Goal: Task Accomplishment & Management: Use online tool/utility

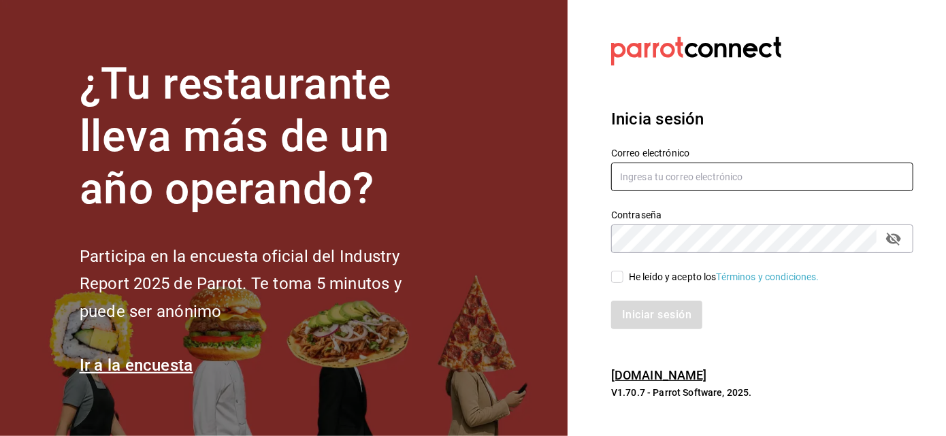
type input "mochomos.arcos@grupocosteno.com"
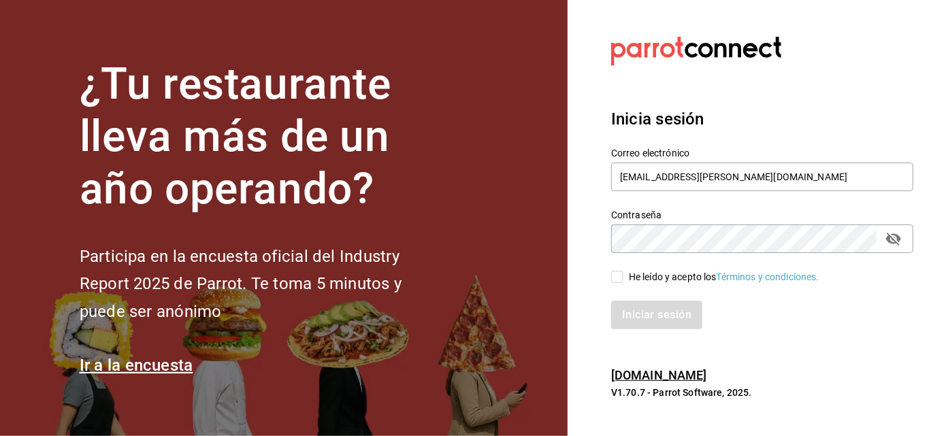
click at [618, 278] on input "He leído y acepto los Términos y condiciones." at bounding box center [617, 277] width 12 height 12
checkbox input "true"
click at [611, 301] on button "Iniciar sesión" at bounding box center [656, 315] width 91 height 29
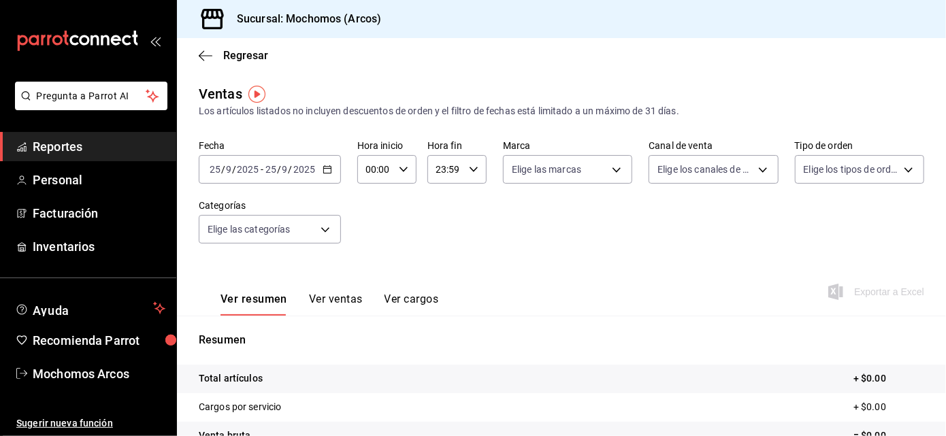
click at [552, 224] on div "Fecha [DATE] [DATE] - [DATE] [DATE] Hora inicio 00:00 Hora inicio Hora fin 23:5…" at bounding box center [562, 200] width 726 height 120
click at [323, 166] on \(Stroke\) "button" at bounding box center [327, 169] width 8 height 7
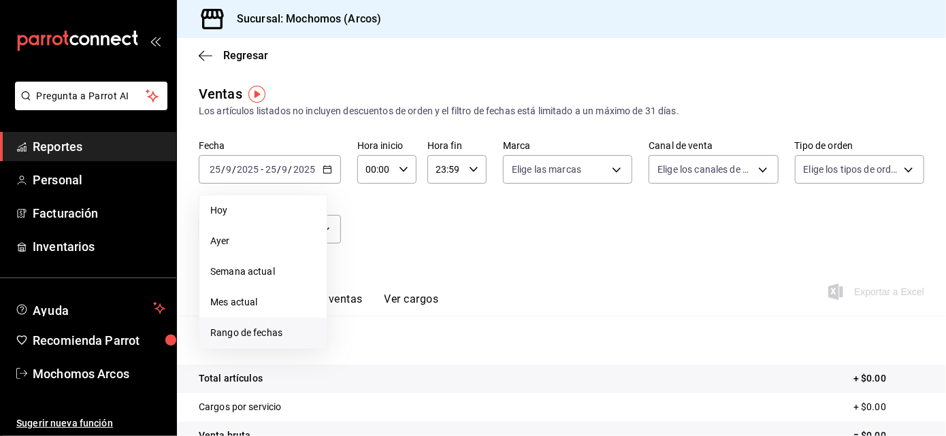
click at [263, 334] on span "Rango de fechas" at bounding box center [263, 333] width 106 height 14
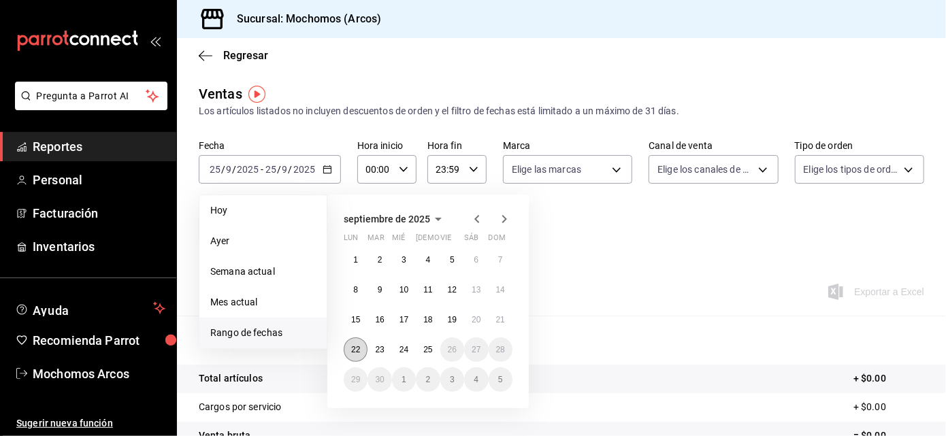
click at [351, 353] on abbr "22" at bounding box center [355, 350] width 9 height 10
click at [423, 352] on button "25" at bounding box center [428, 350] width 24 height 25
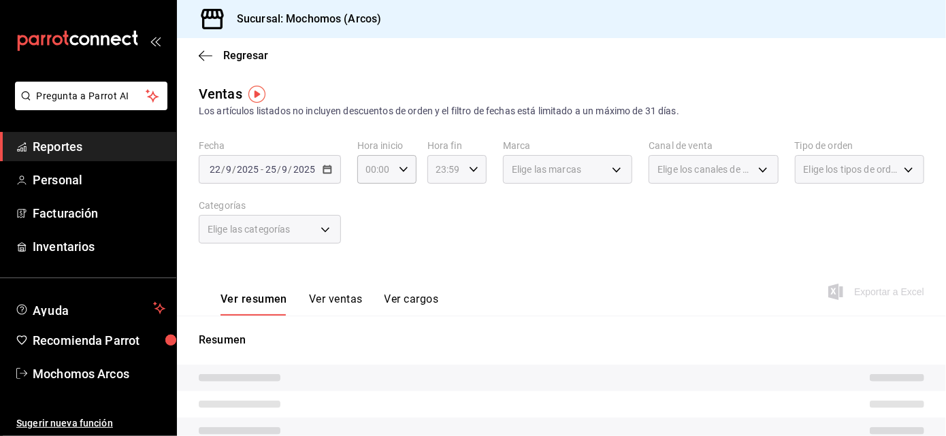
click at [474, 169] on div "23:59 Hora fin" at bounding box center [456, 169] width 59 height 29
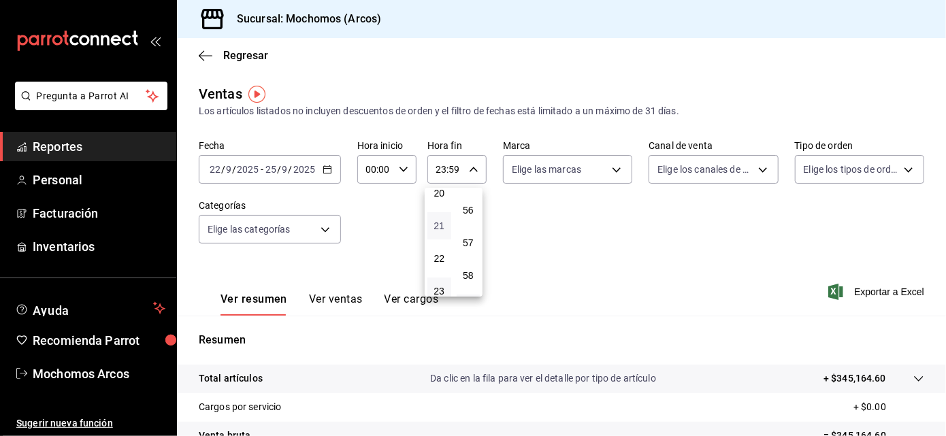
click at [436, 221] on span "21" at bounding box center [439, 226] width 7 height 11
type input "21:59"
click at [438, 202] on span "00" at bounding box center [439, 204] width 7 height 11
click at [465, 238] on span "57" at bounding box center [468, 243] width 7 height 11
type input "00:57"
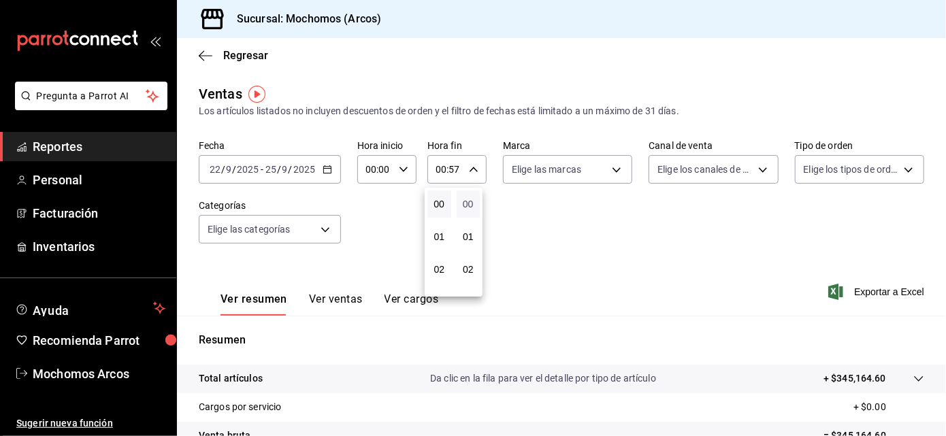
click at [466, 200] on span "00" at bounding box center [468, 204] width 7 height 11
type input "00:00"
click at [611, 169] on div at bounding box center [473, 218] width 946 height 436
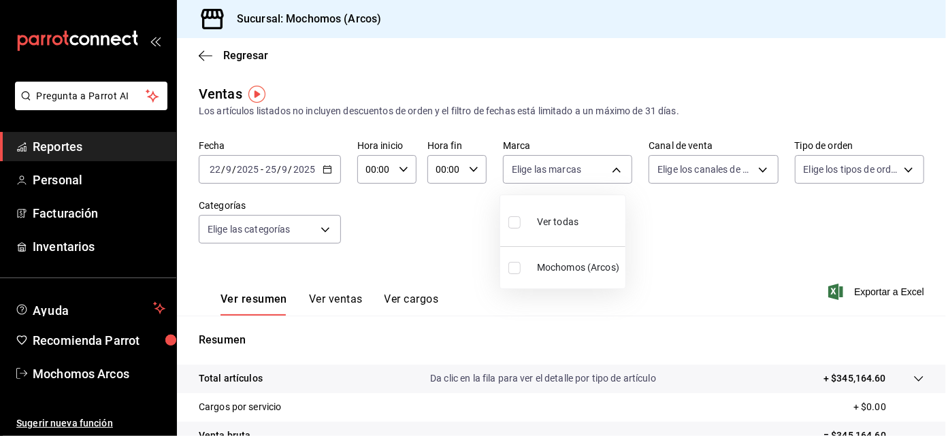
click at [611, 169] on body "Pregunta a Parrot AI Reportes Personal Facturación Inventarios Ayuda Recomienda…" at bounding box center [473, 218] width 946 height 436
click at [566, 214] on div "Ver todas" at bounding box center [543, 220] width 70 height 29
type input "dd36a3dd-8c35-4563-bc3a-0ae6137ce787"
checkbox input "true"
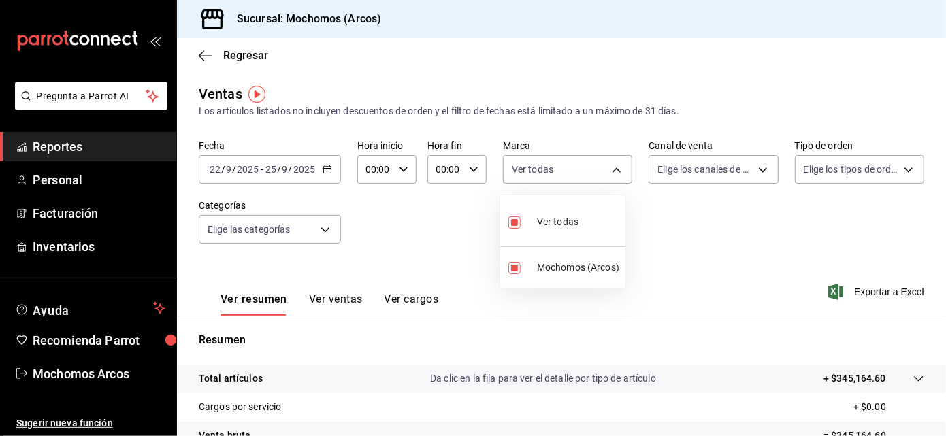
click at [751, 168] on div at bounding box center [473, 218] width 946 height 436
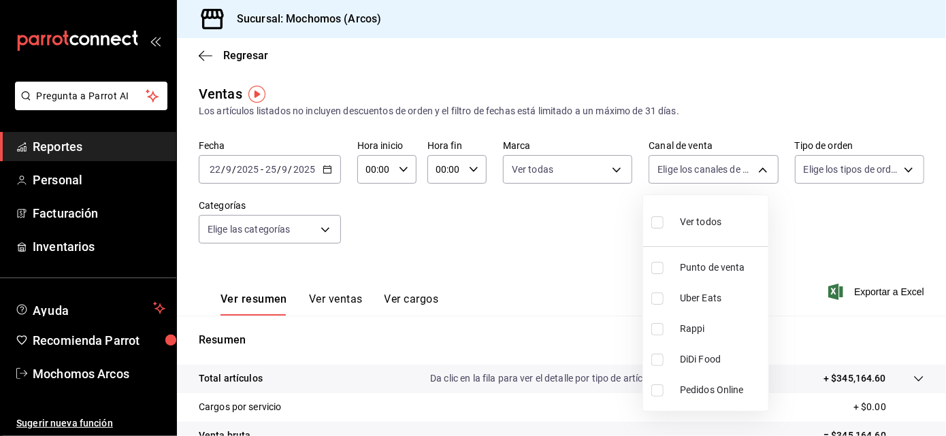
click at [751, 168] on body "Pregunta a Parrot AI Reportes Personal Facturación Inventarios Ayuda Recomienda…" at bounding box center [473, 218] width 946 height 436
click at [703, 218] on span "Ver todos" at bounding box center [701, 222] width 42 height 14
type input "PARROT,UBER_EATS,RAPPI,DIDI_FOOD,ONLINE"
checkbox input "true"
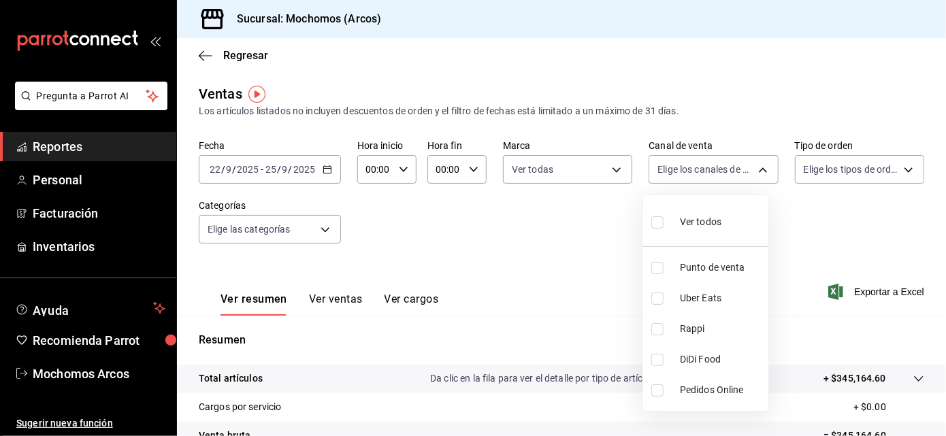
checkbox input "true"
click at [837, 169] on div at bounding box center [473, 218] width 946 height 436
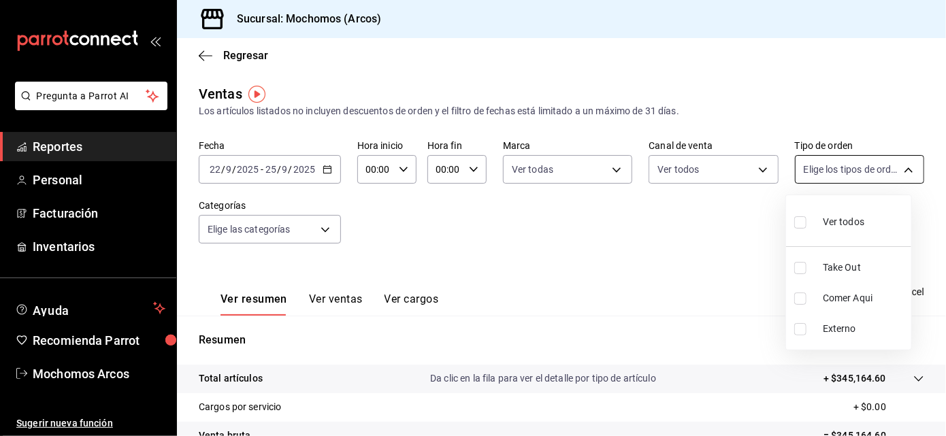
click at [894, 169] on body "Pregunta a Parrot AI Reportes Personal Facturación Inventarios Ayuda Recomienda…" at bounding box center [473, 218] width 946 height 436
click at [835, 217] on span "Ver todos" at bounding box center [844, 222] width 42 height 14
type input "c6b8ee8d-4955-4723-bae1-372b147e207b,27be71f3-ce18-4cfa-bd3b-e966efc6a73f,EXTER…"
checkbox input "true"
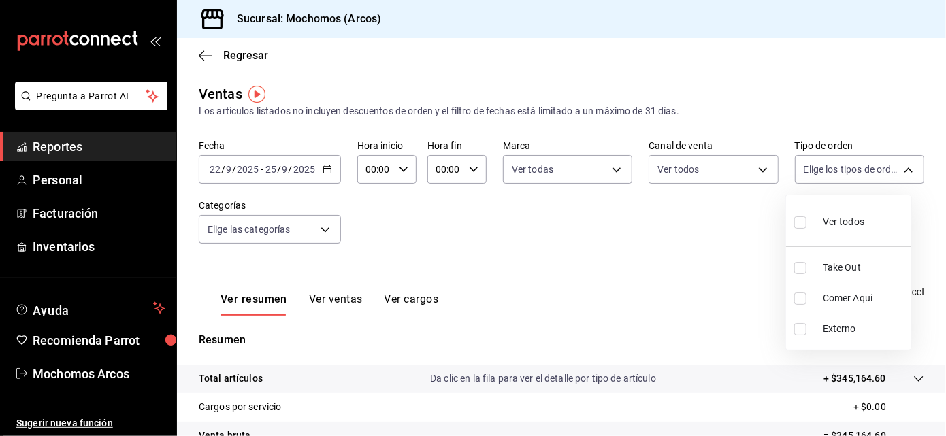
checkbox input "true"
click at [327, 227] on div at bounding box center [473, 218] width 946 height 436
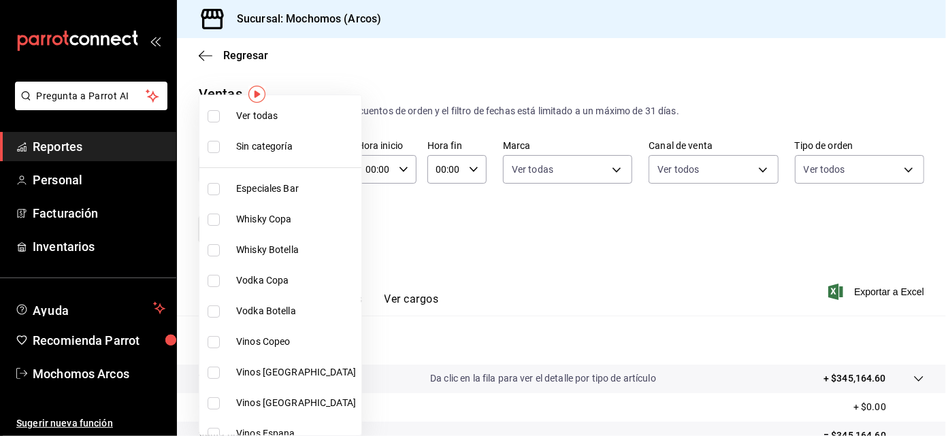
click at [322, 226] on body "Pregunta a Parrot AI Reportes Personal Facturación Inventarios Ayuda Recomienda…" at bounding box center [473, 218] width 946 height 436
click at [254, 113] on span "Ver todas" at bounding box center [296, 116] width 120 height 14
type input "7597c5c0-c189-439a-a9b1-46cc8ee7ac78,78dcea9d-0226-4a72-8dbe-4ec0b47d6941,3e6ec…"
checkbox input "true"
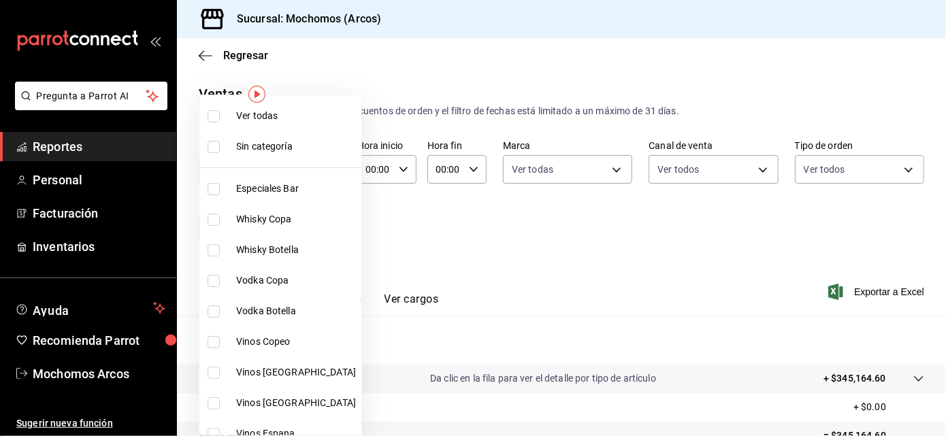
checkbox input "true"
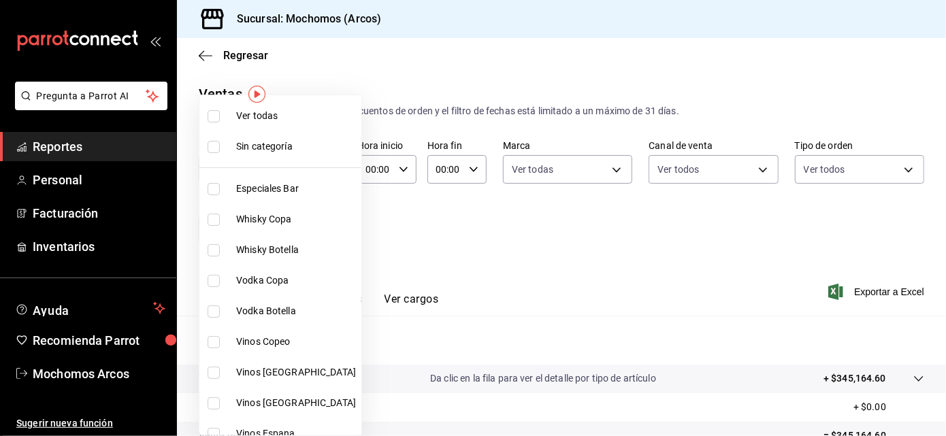
checkbox input "true"
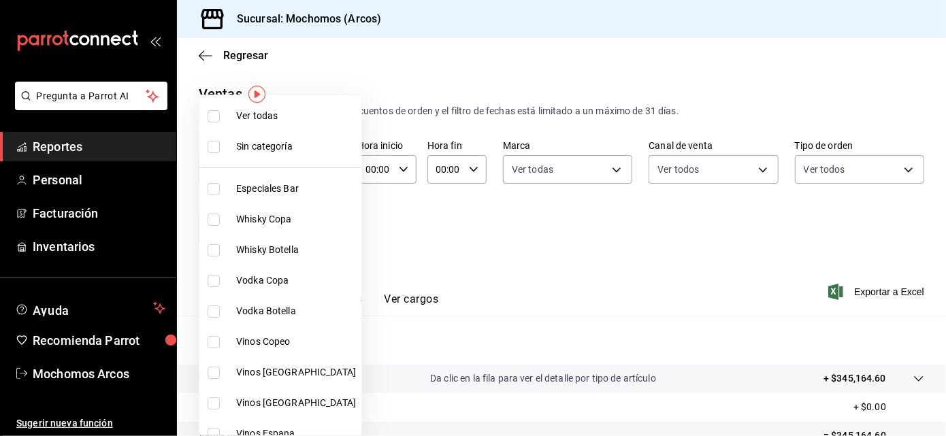
checkbox input "true"
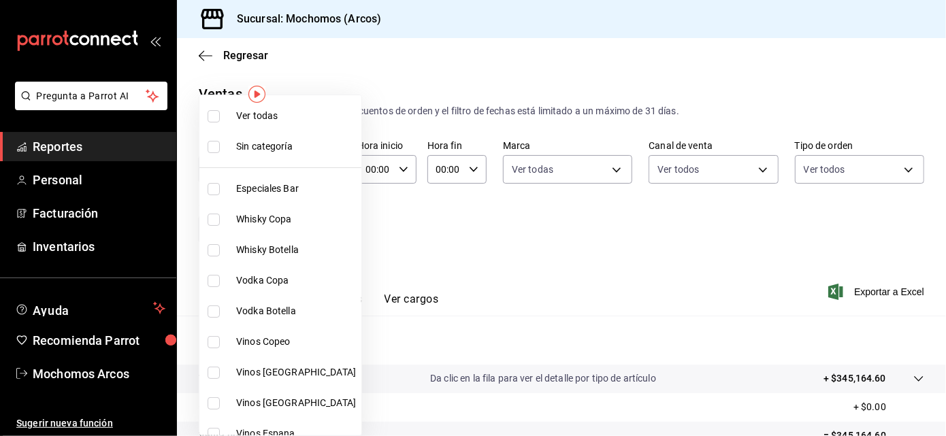
checkbox input "true"
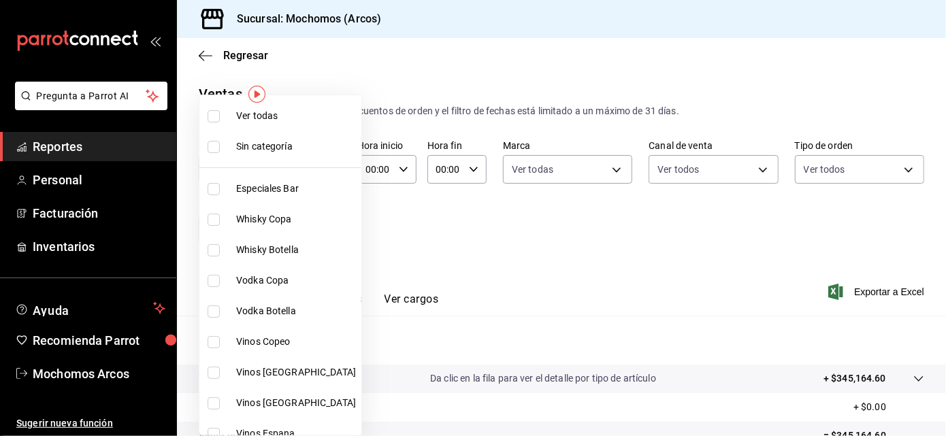
checkbox input "true"
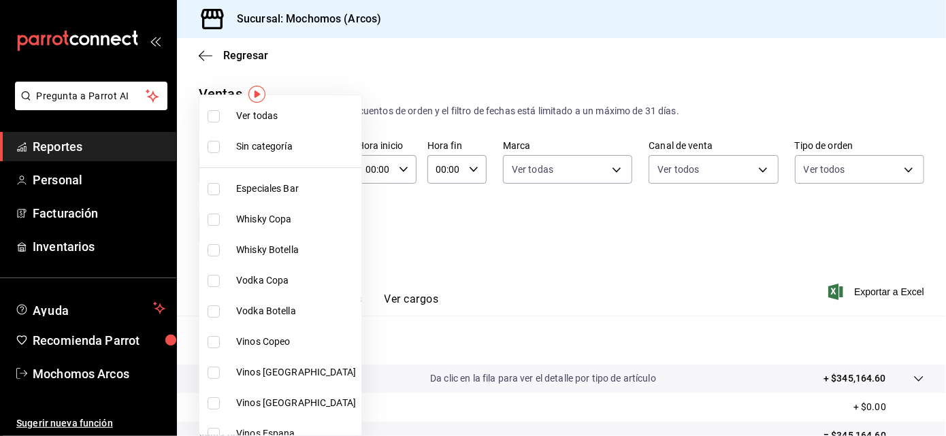
checkbox input "true"
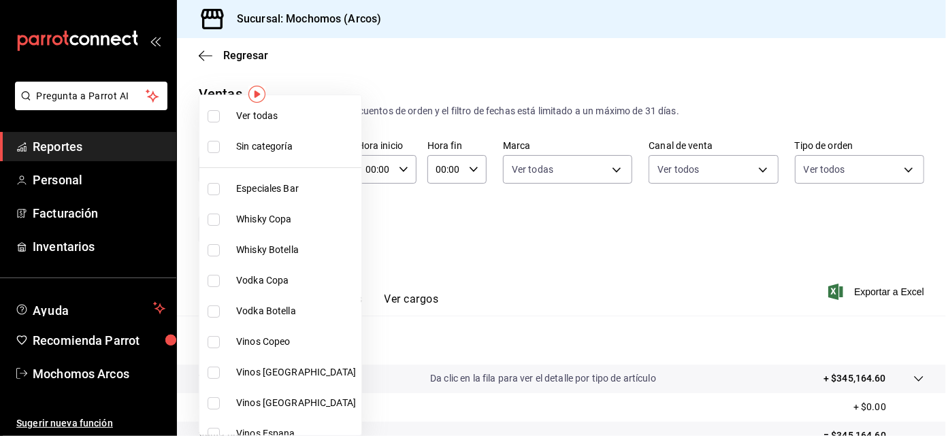
checkbox input "true"
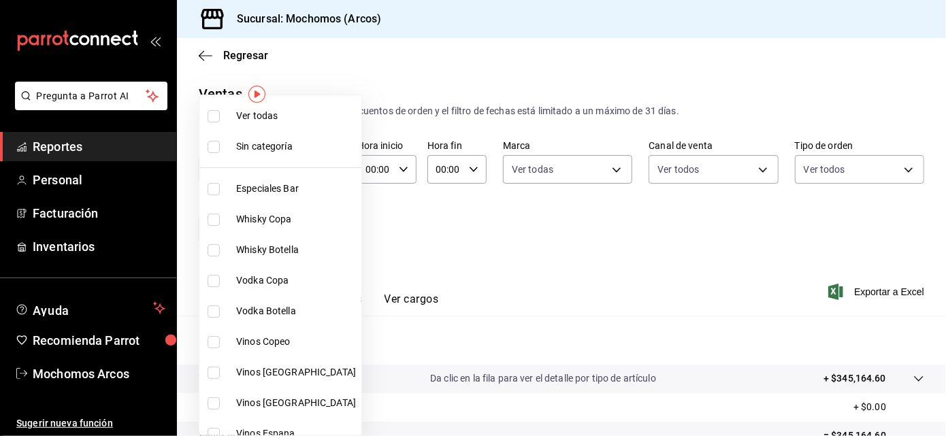
checkbox input "true"
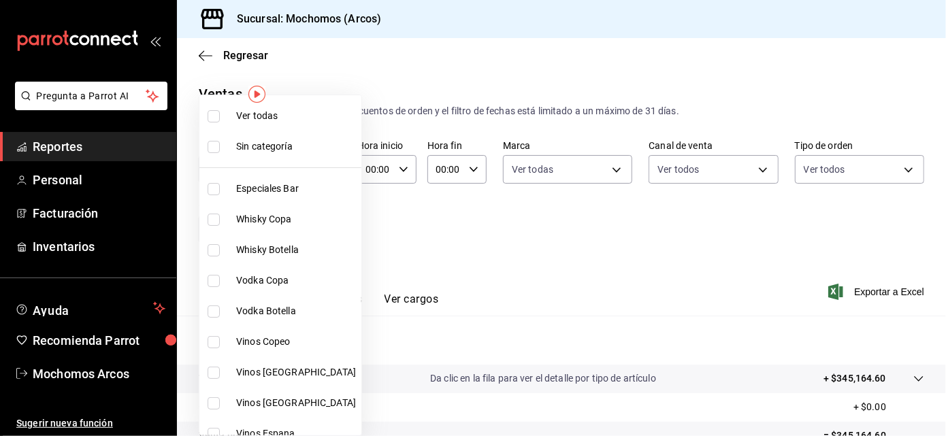
checkbox input "true"
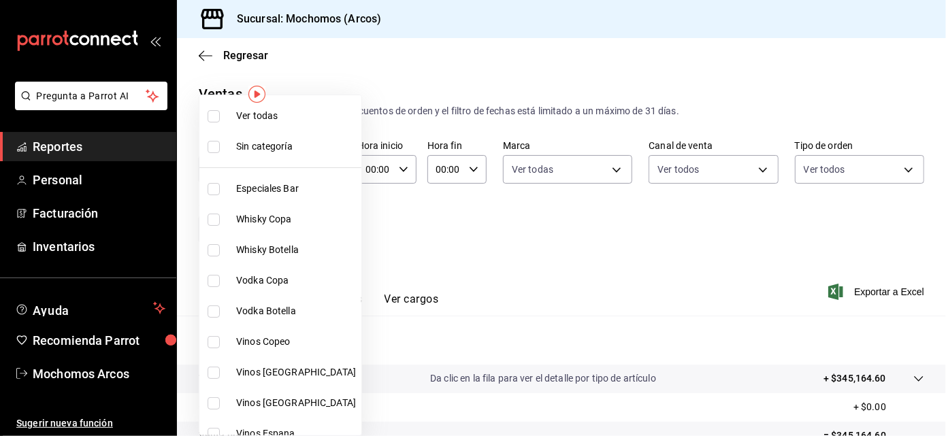
checkbox input "true"
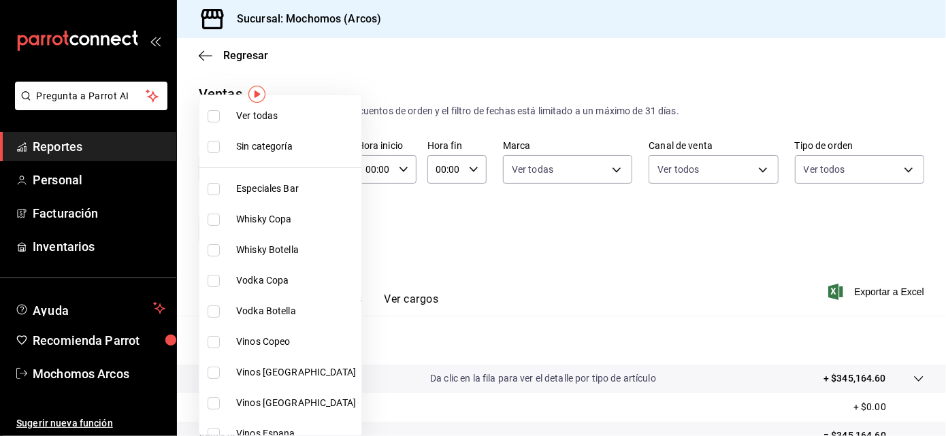
checkbox input "true"
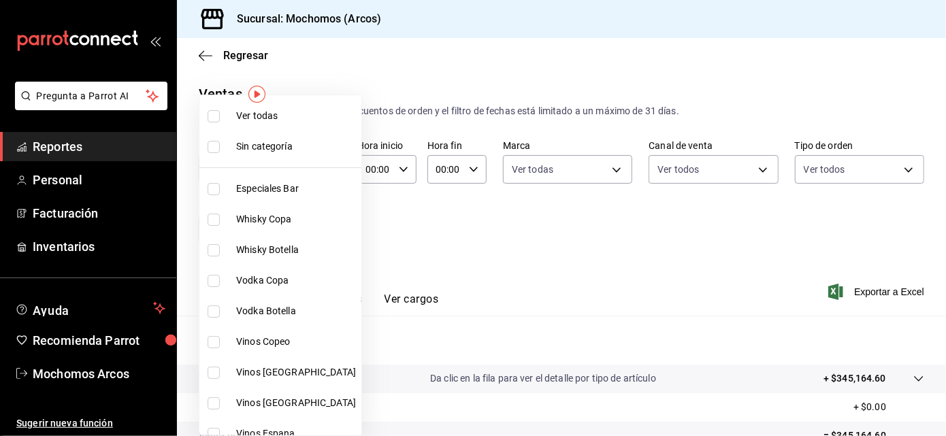
checkbox input "true"
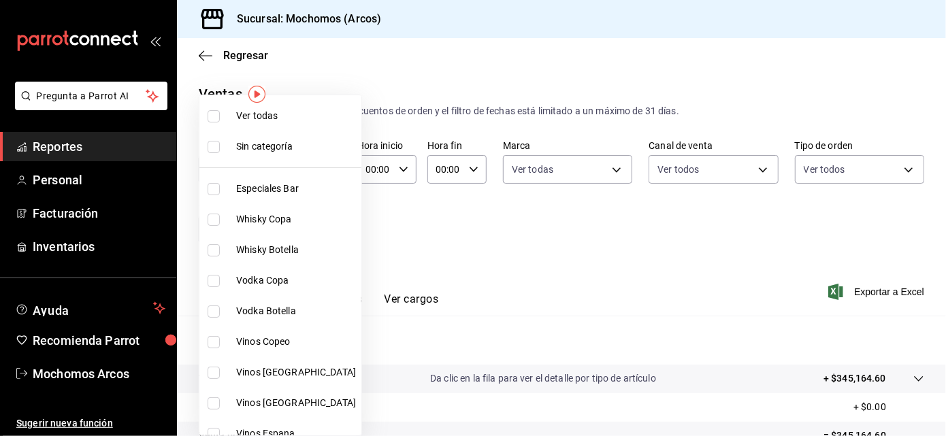
checkbox input "true"
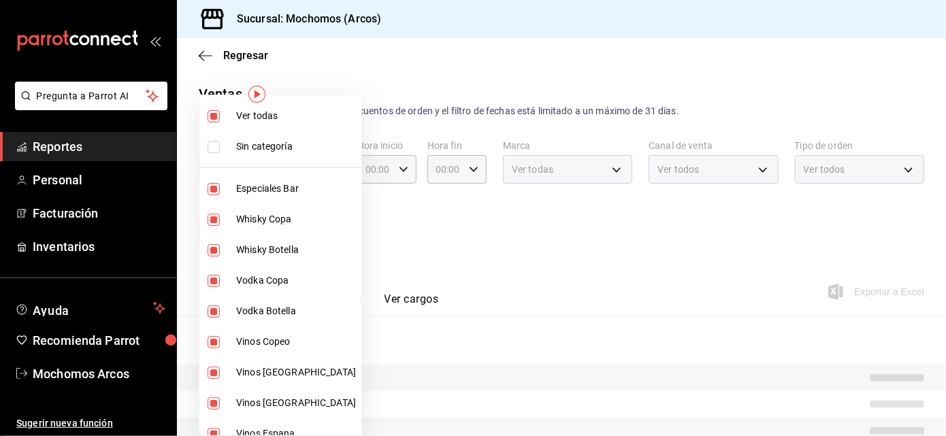
click at [701, 259] on div at bounding box center [473, 218] width 946 height 436
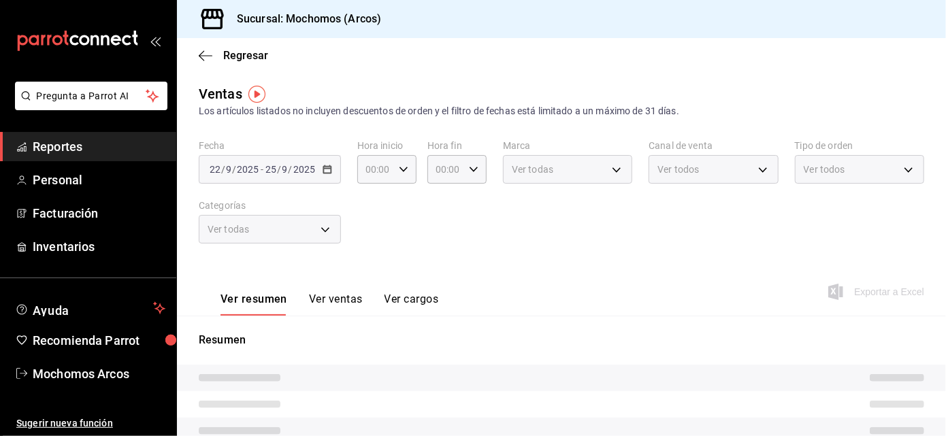
click at [701, 259] on div "Ver todas Sin categoría Especiales Bar Whisky Copa Whisky Botella Vodka Copa Vo…" at bounding box center [473, 218] width 946 height 436
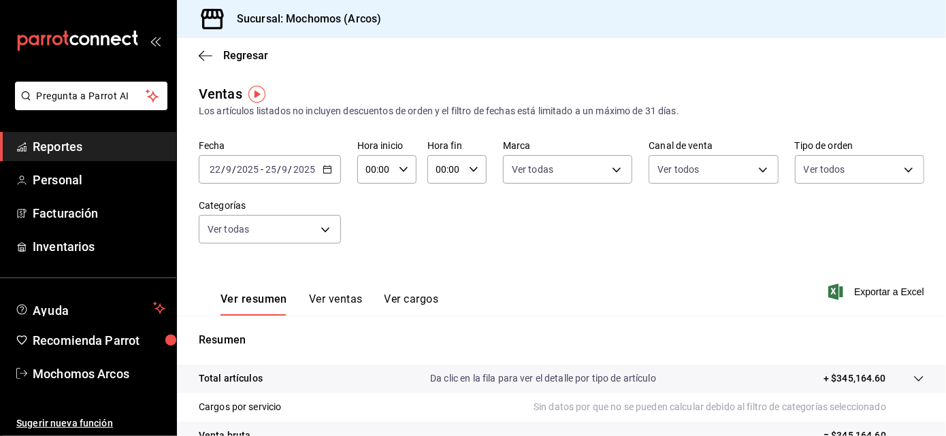
click at [701, 259] on div "Fecha [DATE] [DATE] - [DATE] [DATE] Hora inicio 00:00 Hora inicio Hora fin 00:0…" at bounding box center [562, 200] width 726 height 120
click at [884, 287] on span "Exportar a Excel" at bounding box center [877, 292] width 93 height 16
click at [507, 286] on div "Ver resumen Ver ventas Ver cargos Exportar a Excel" at bounding box center [561, 288] width 769 height 56
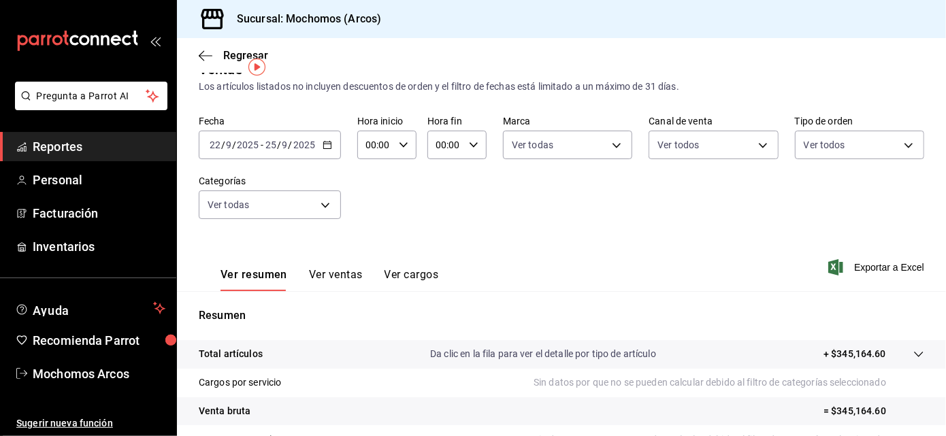
scroll to position [27, 0]
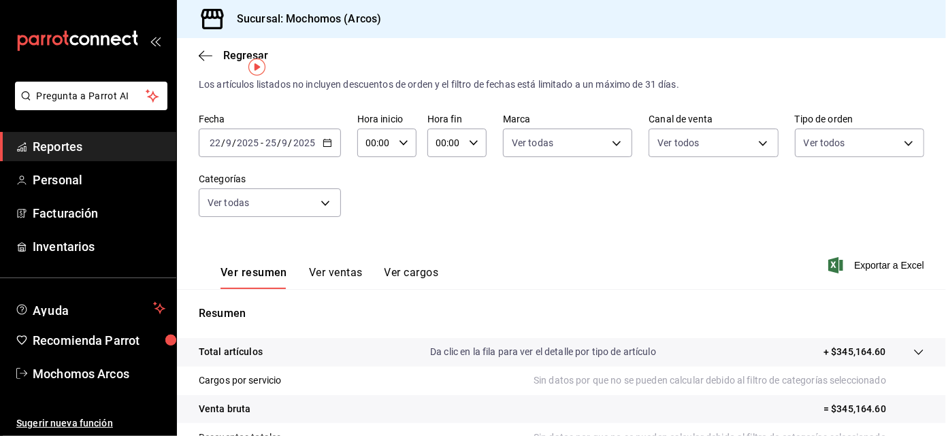
click at [589, 231] on div "Fecha [DATE] [DATE] - [DATE] [DATE] Hora inicio 00:00 Hora inicio Hora fin 00:0…" at bounding box center [562, 174] width 726 height 120
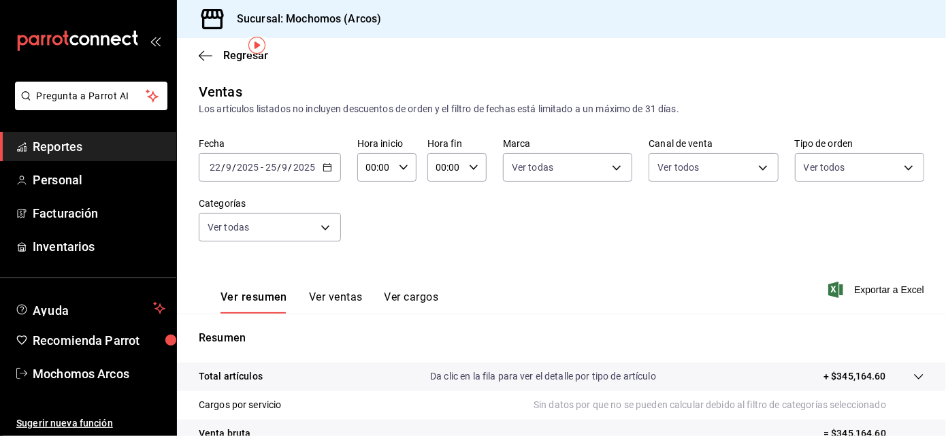
scroll to position [0, 0]
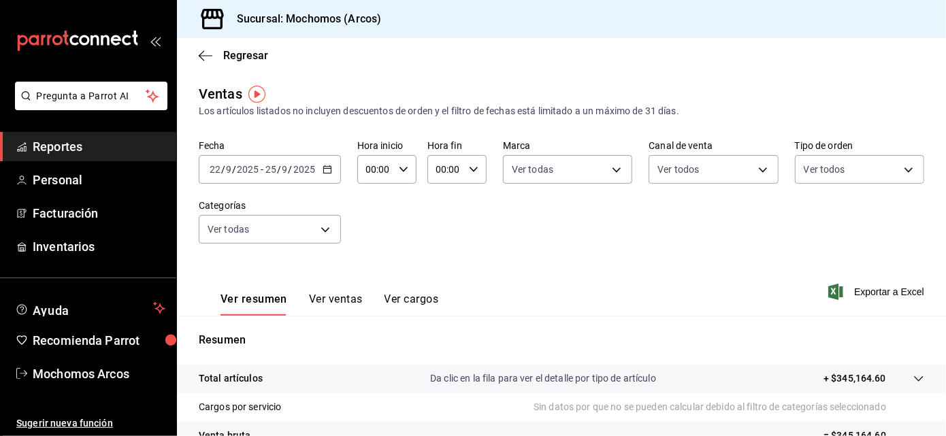
click at [385, 180] on input "00:00" at bounding box center [375, 169] width 36 height 27
click at [367, 197] on span "05" at bounding box center [370, 202] width 7 height 11
type input "05:00"
click at [468, 173] on div at bounding box center [473, 218] width 946 height 436
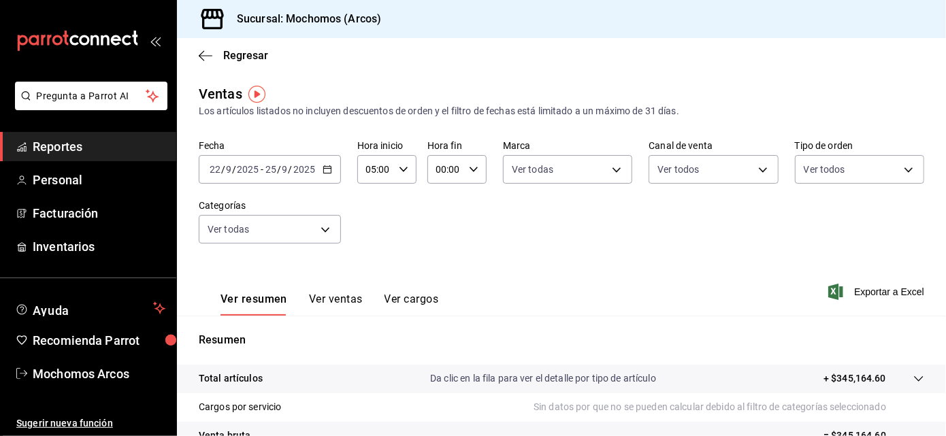
click at [469, 173] on icon "button" at bounding box center [474, 170] width 10 height 10
click at [436, 236] on button "05" at bounding box center [439, 232] width 24 height 27
type input "05:00"
click at [531, 257] on div at bounding box center [473, 218] width 946 height 436
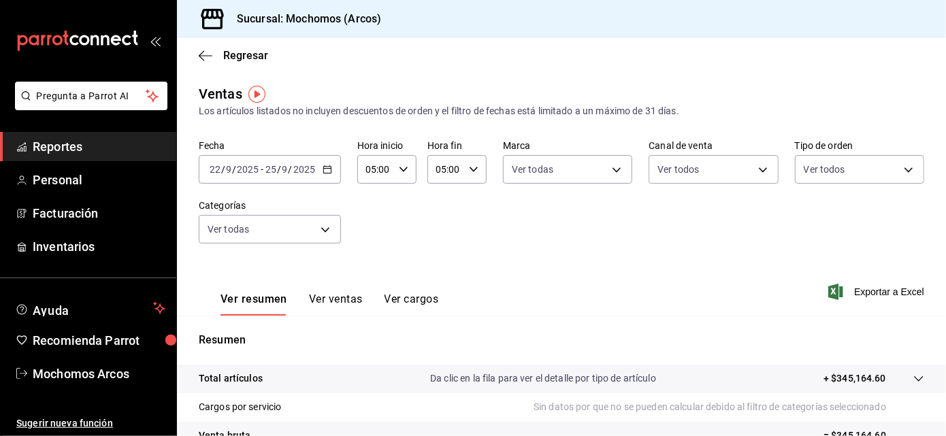
click at [324, 174] on div "[DATE] [DATE] - [DATE] [DATE]" at bounding box center [270, 169] width 142 height 29
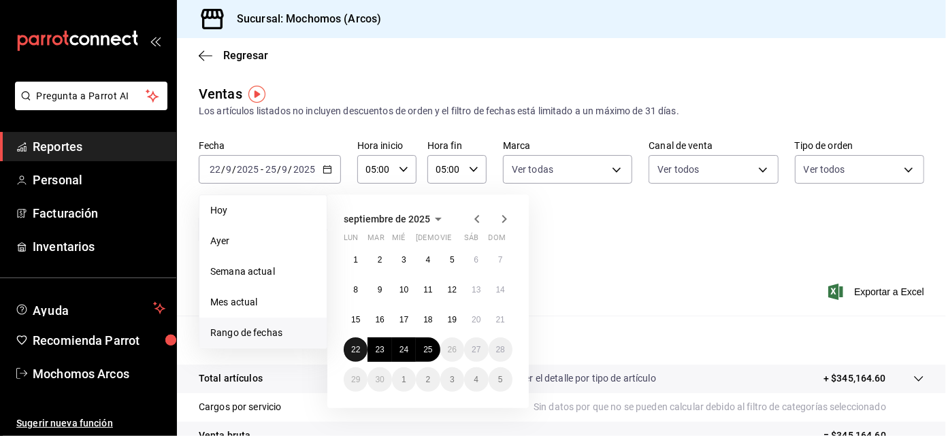
click at [356, 347] on abbr "22" at bounding box center [355, 350] width 9 height 10
click at [423, 351] on button "25" at bounding box center [428, 350] width 24 height 25
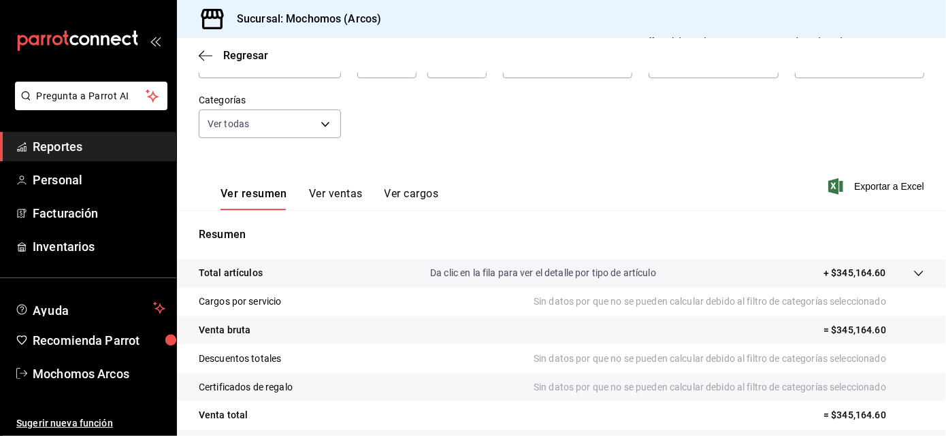
scroll to position [77, 0]
